Goal: Transaction & Acquisition: Purchase product/service

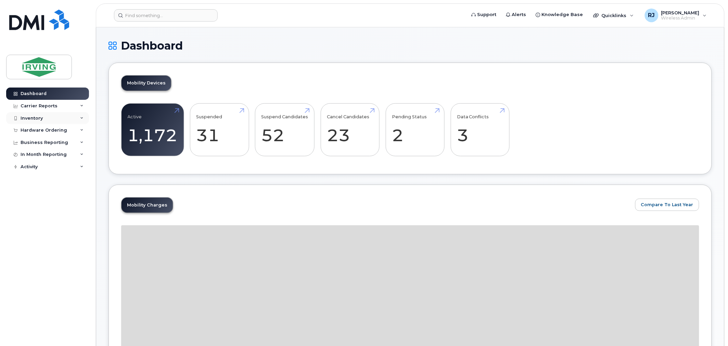
click at [38, 116] on div "Inventory" at bounding box center [32, 118] width 22 height 5
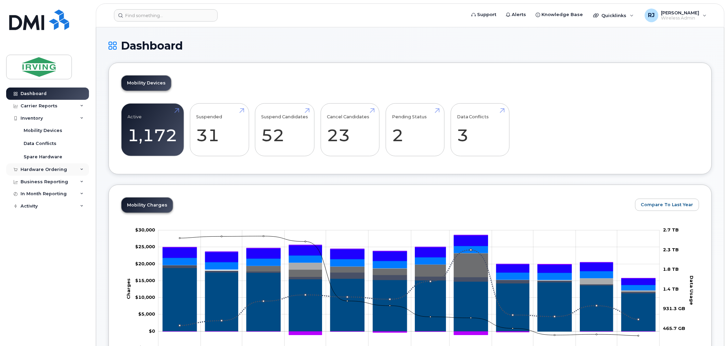
click at [50, 167] on div "Hardware Ordering" at bounding box center [44, 169] width 47 height 5
click at [46, 180] on link "Overview" at bounding box center [53, 182] width 71 height 13
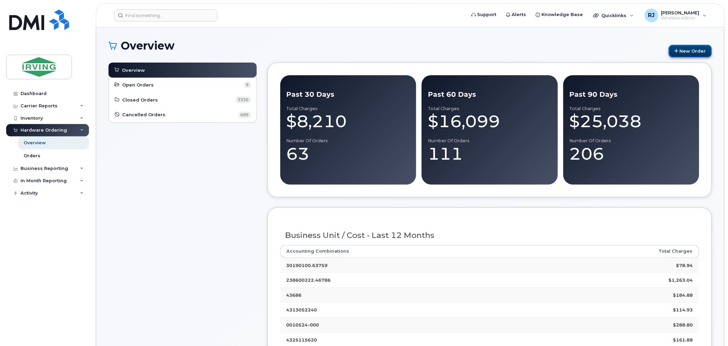
click at [688, 51] on link "New Order" at bounding box center [690, 51] width 43 height 13
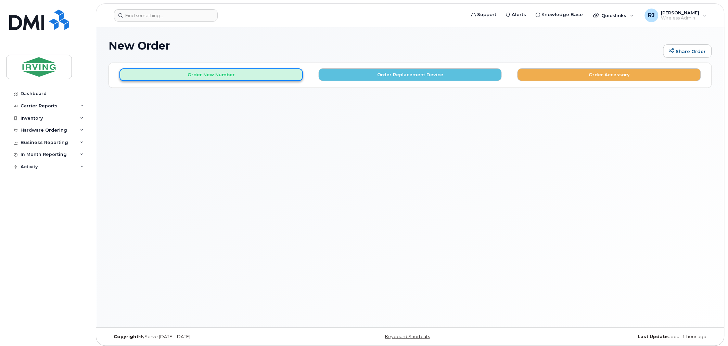
click at [254, 75] on button "Order New Number" at bounding box center [210, 74] width 183 height 13
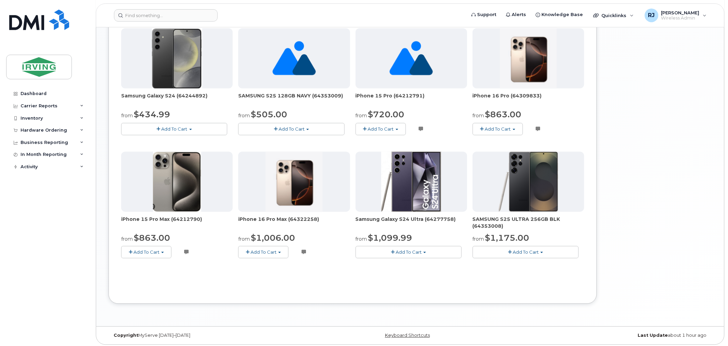
scroll to position [375, 0]
